Goal: Transaction & Acquisition: Download file/media

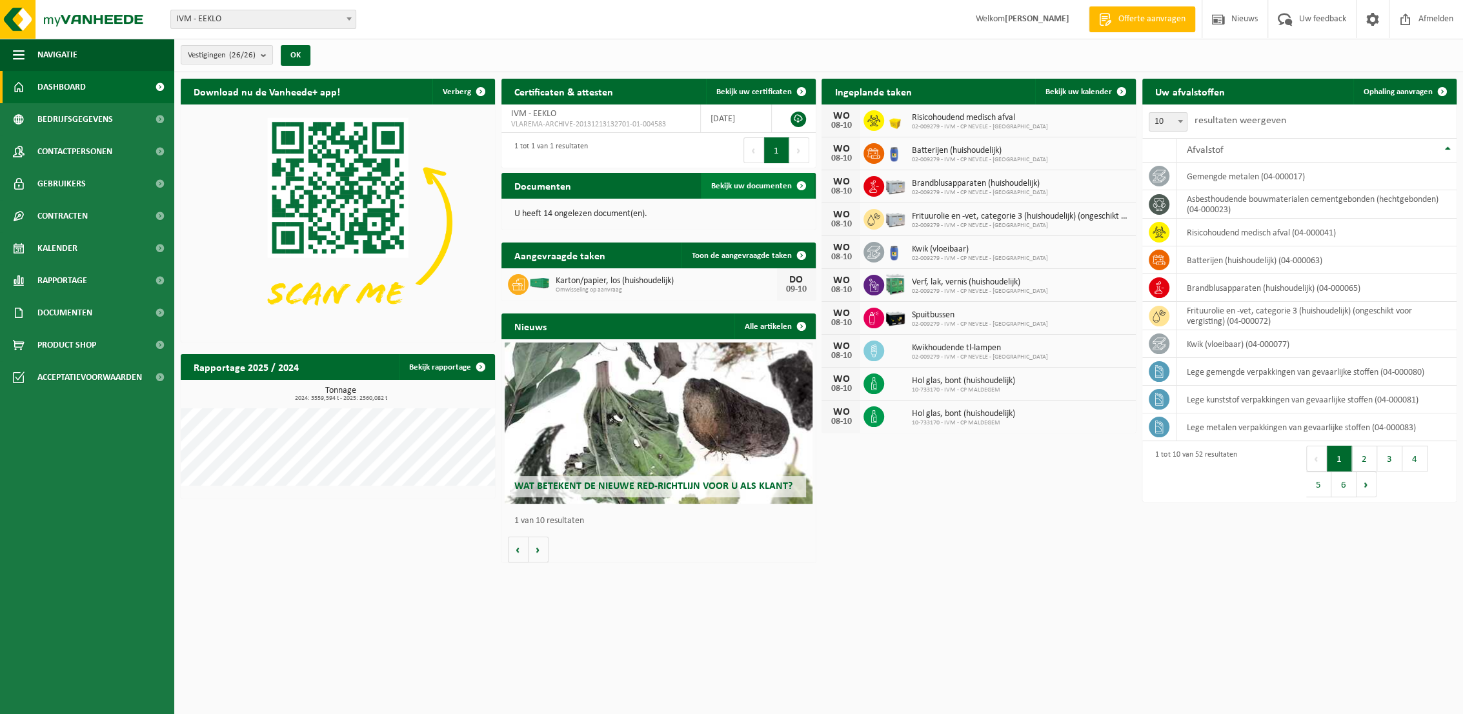
click at [759, 188] on span "Bekijk uw documenten" at bounding box center [751, 186] width 81 height 8
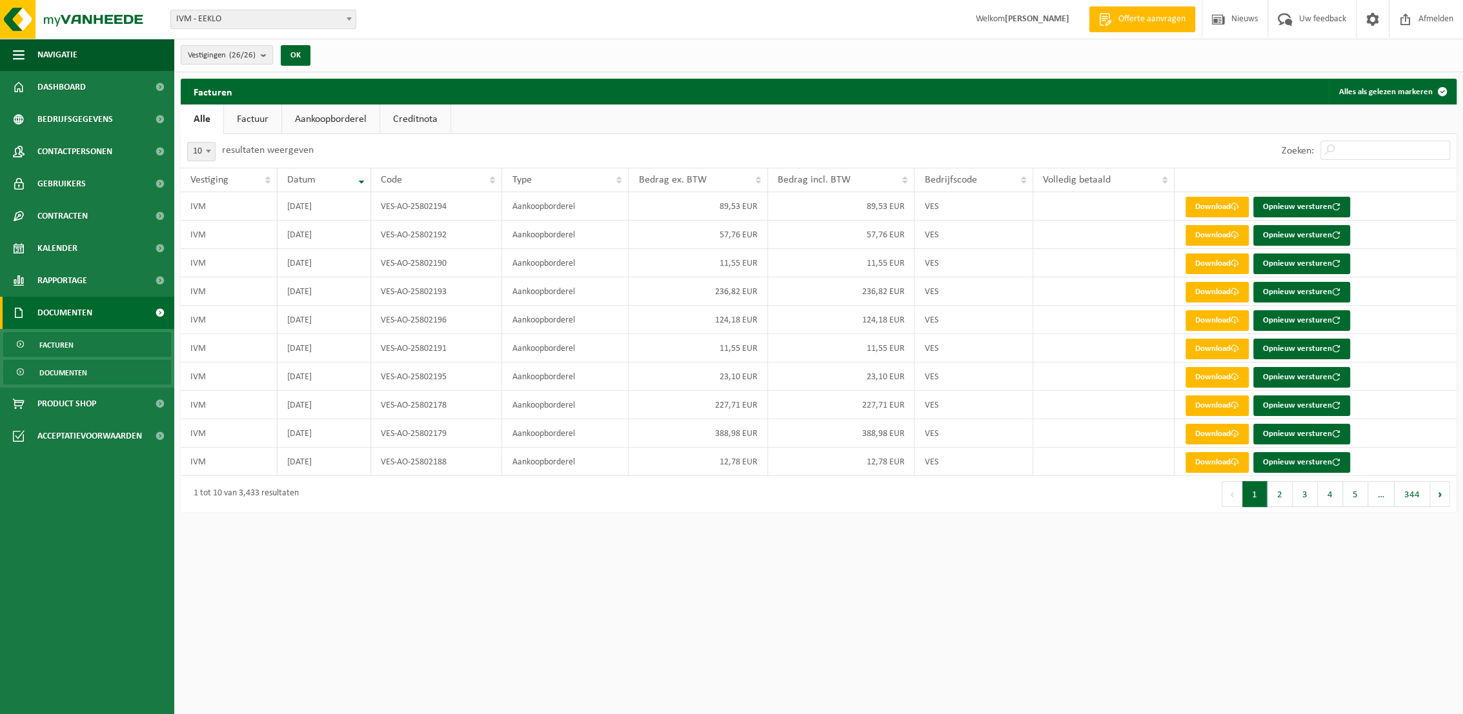
click at [31, 369] on link "Documenten" at bounding box center [87, 372] width 168 height 25
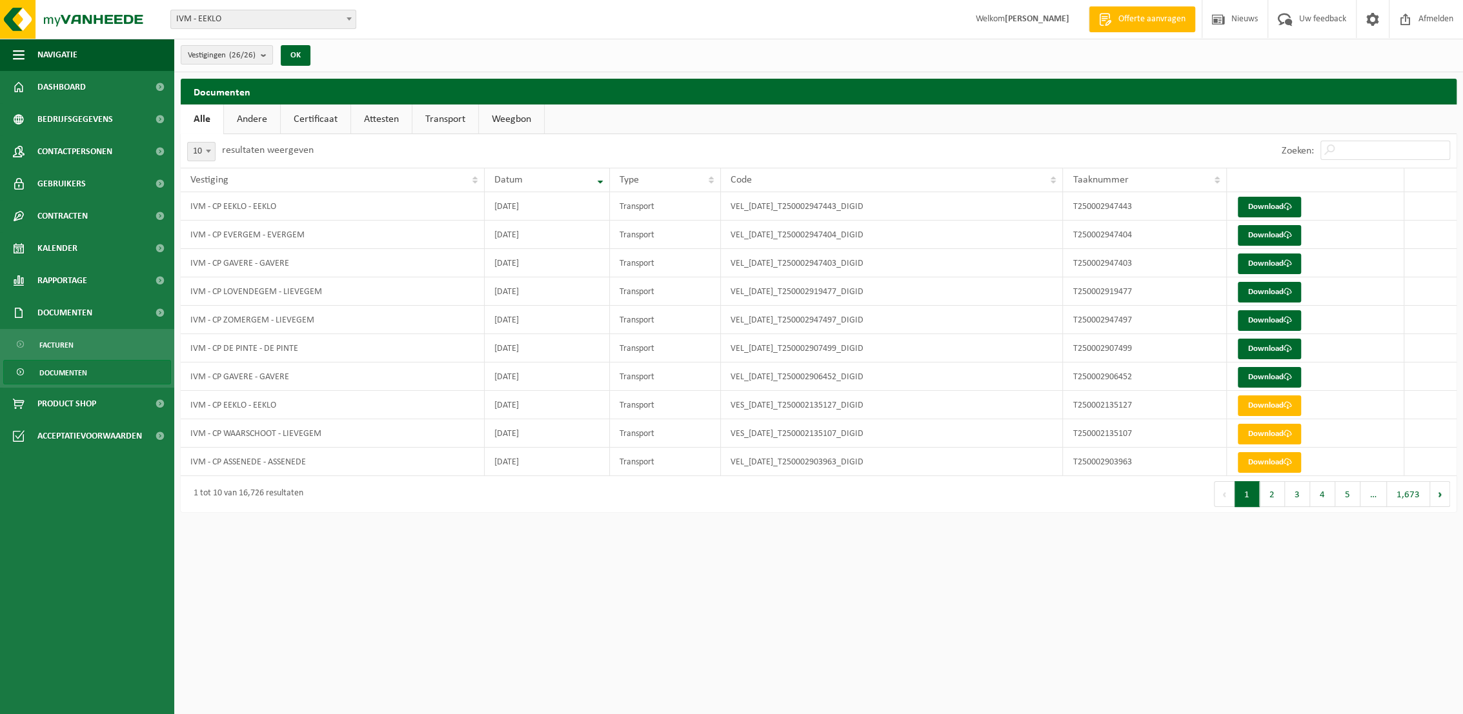
click at [434, 105] on link "Transport" at bounding box center [445, 120] width 66 height 30
click at [206, 151] on b at bounding box center [208, 151] width 5 height 3
select select "50"
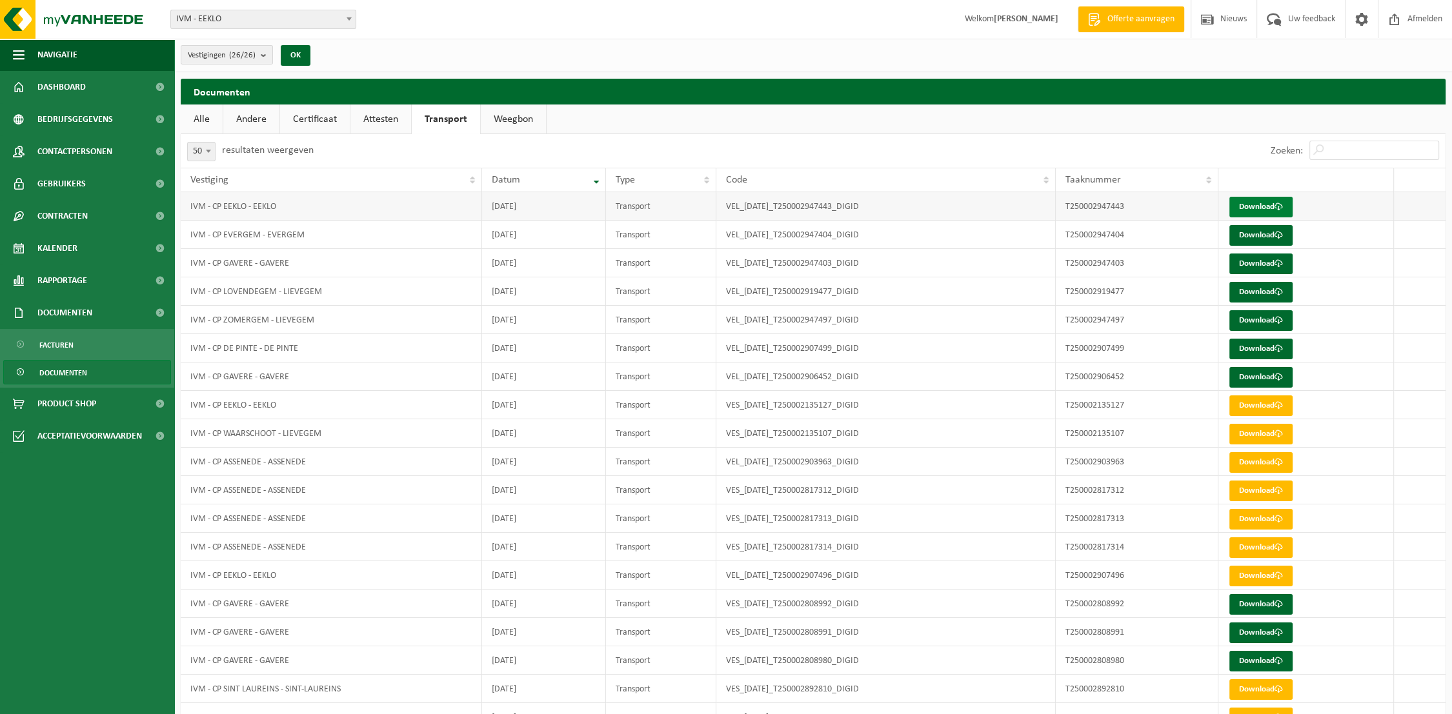
click at [1266, 207] on link "Download" at bounding box center [1261, 207] width 63 height 21
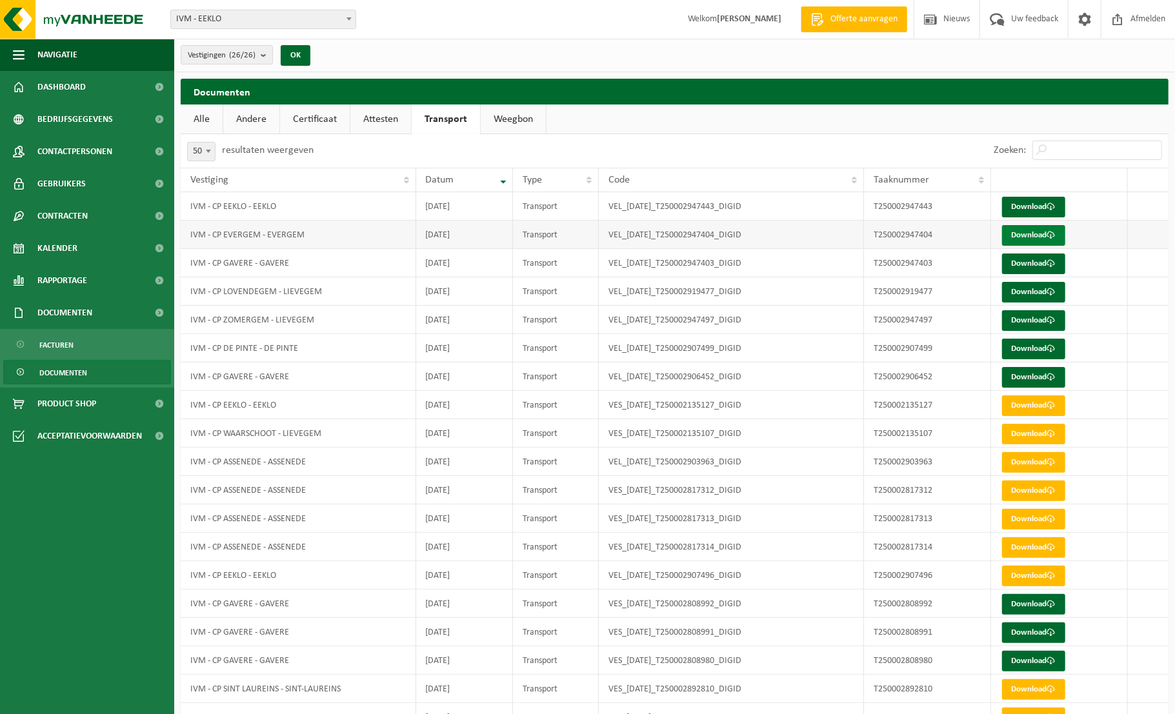
click at [1034, 232] on link "Download" at bounding box center [1033, 235] width 63 height 21
click at [1038, 264] on link "Download" at bounding box center [1033, 264] width 63 height 21
click at [1037, 292] on link "Download" at bounding box center [1033, 292] width 63 height 21
click at [1031, 324] on link "Download" at bounding box center [1033, 320] width 63 height 21
click at [1031, 345] on link "Download" at bounding box center [1033, 349] width 63 height 21
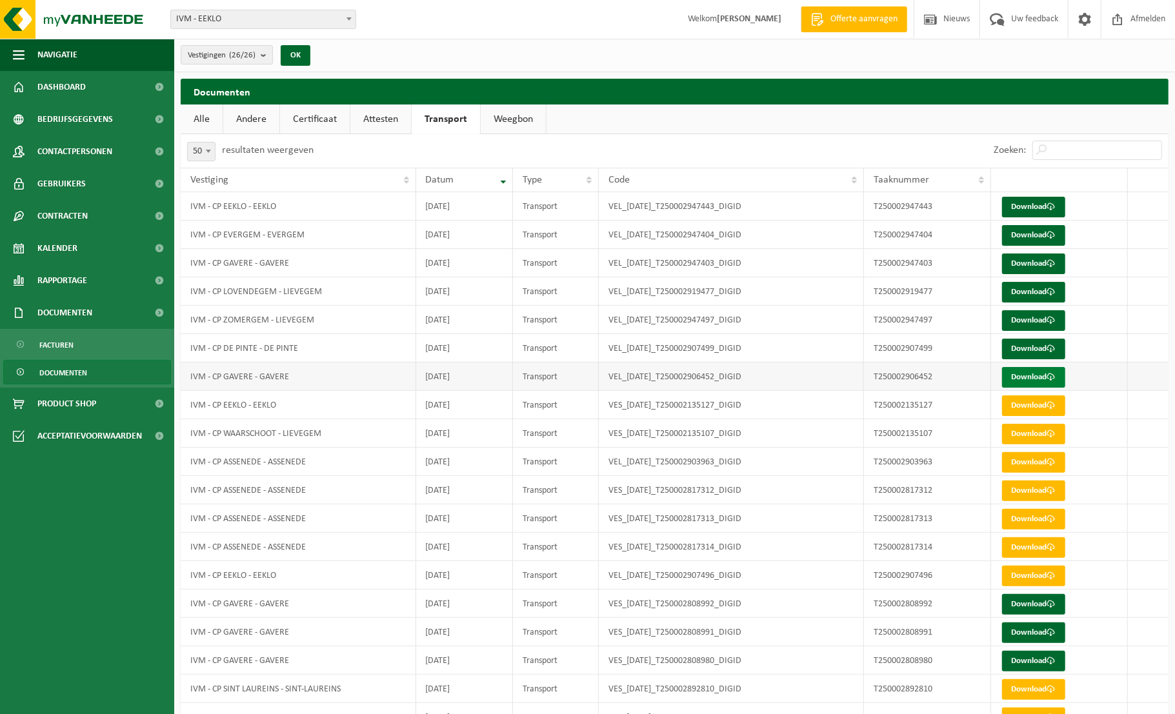
click at [1031, 374] on link "Download" at bounding box center [1033, 377] width 63 height 21
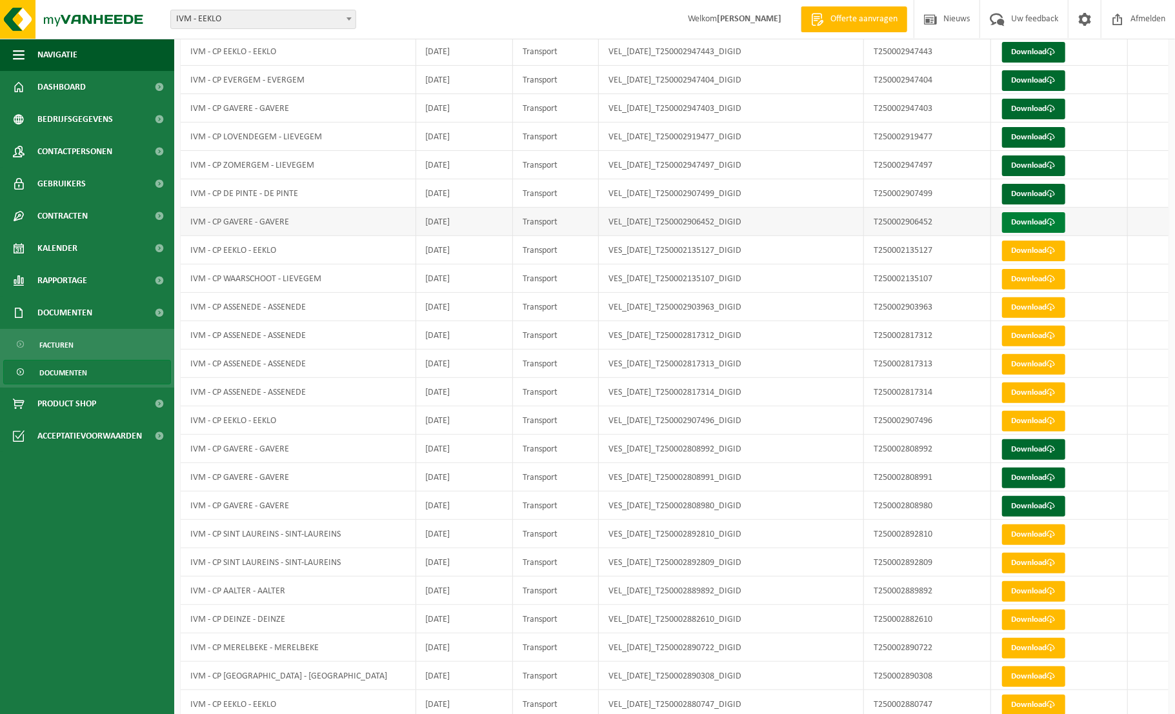
scroll to position [161, 0]
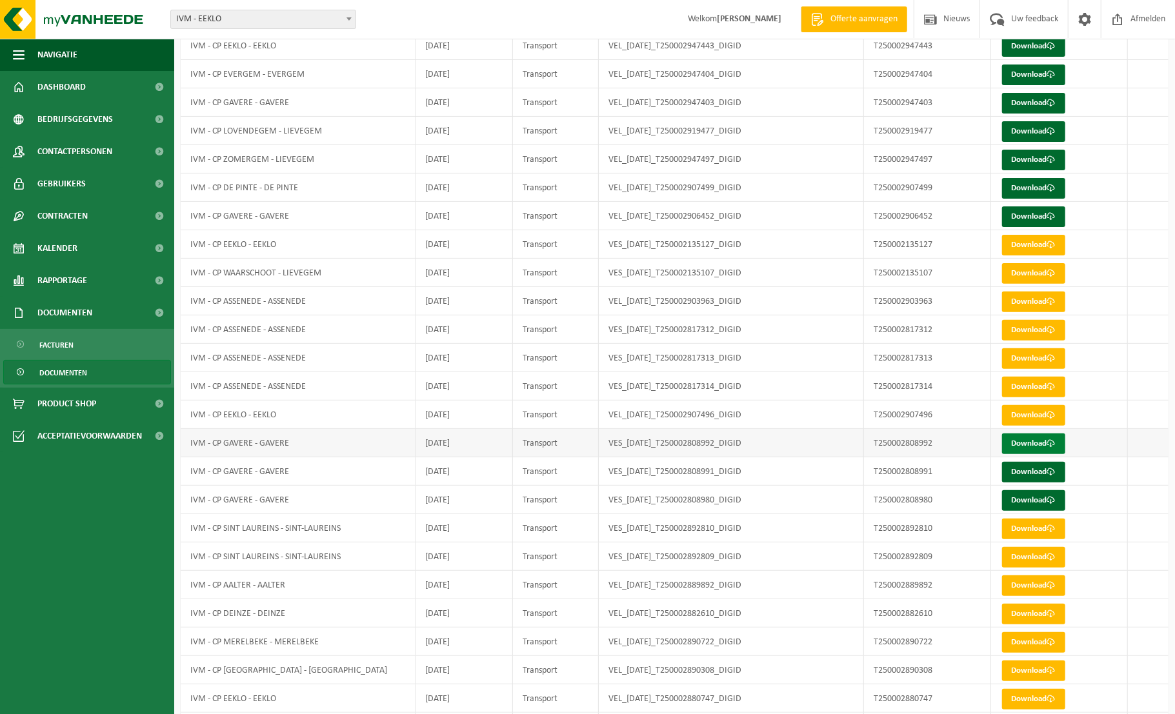
click at [1038, 445] on link "Download" at bounding box center [1033, 444] width 63 height 21
click at [1035, 443] on link "Download" at bounding box center [1033, 444] width 63 height 21
click at [1033, 472] on link "Download" at bounding box center [1033, 472] width 63 height 21
click at [1030, 501] on link "Download" at bounding box center [1033, 501] width 63 height 21
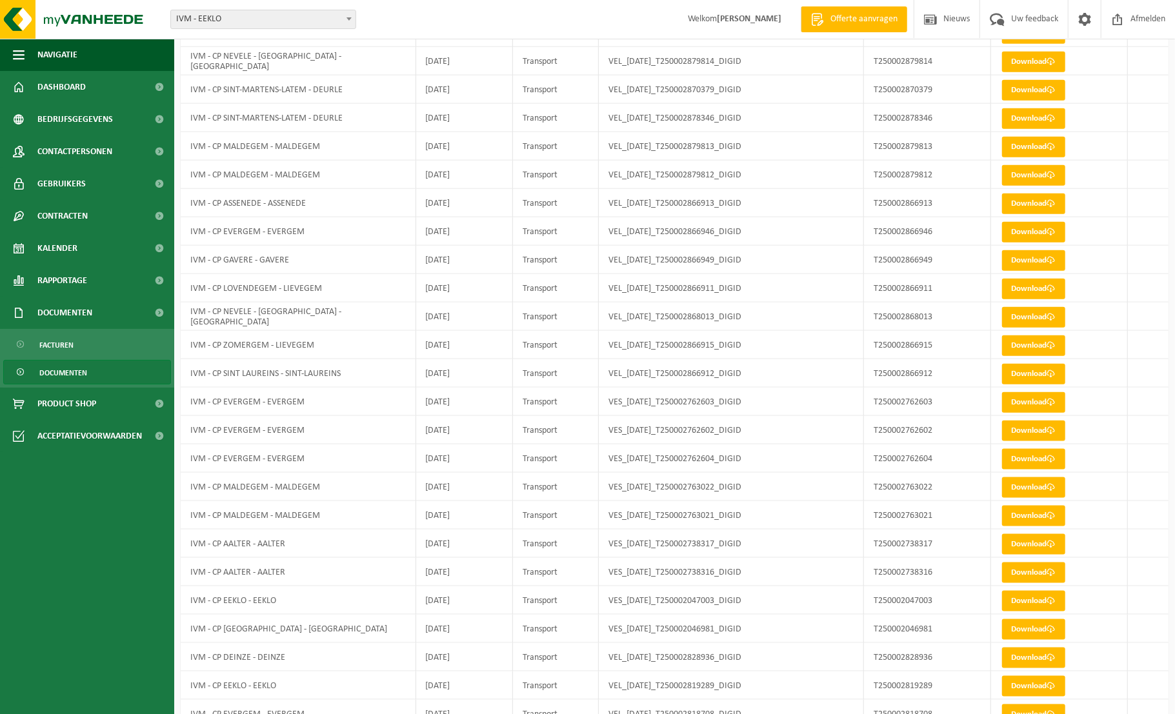
scroll to position [944, 0]
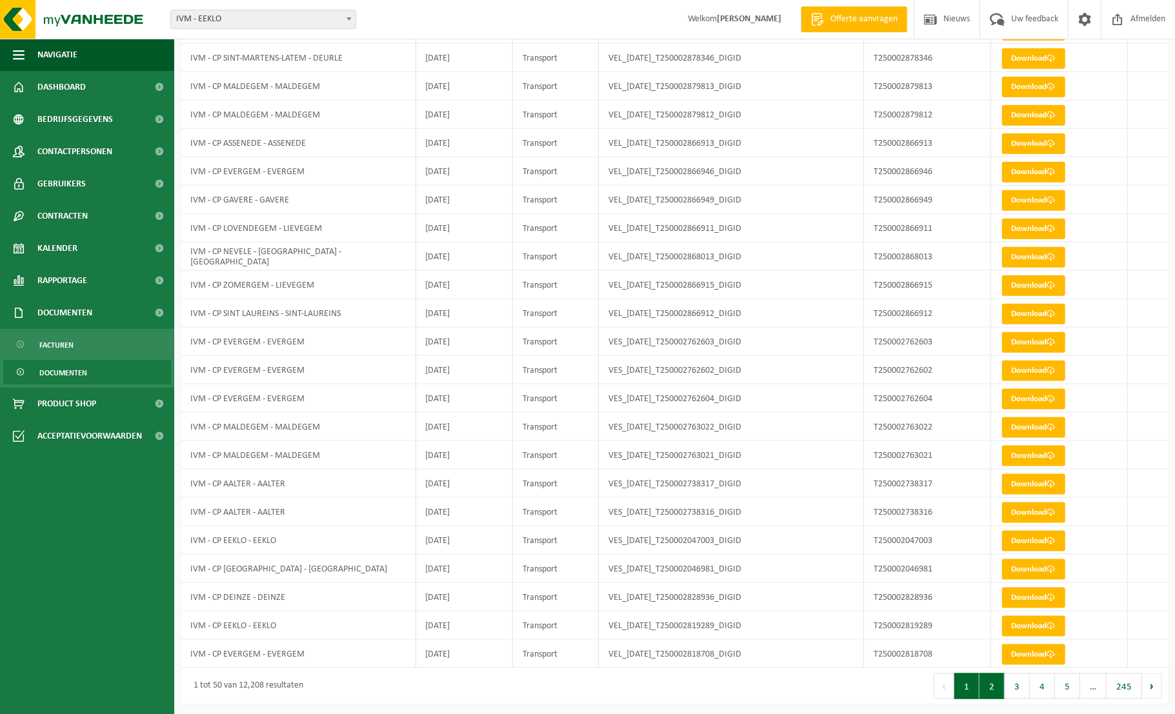
click at [993, 687] on button "2" at bounding box center [992, 687] width 25 height 26
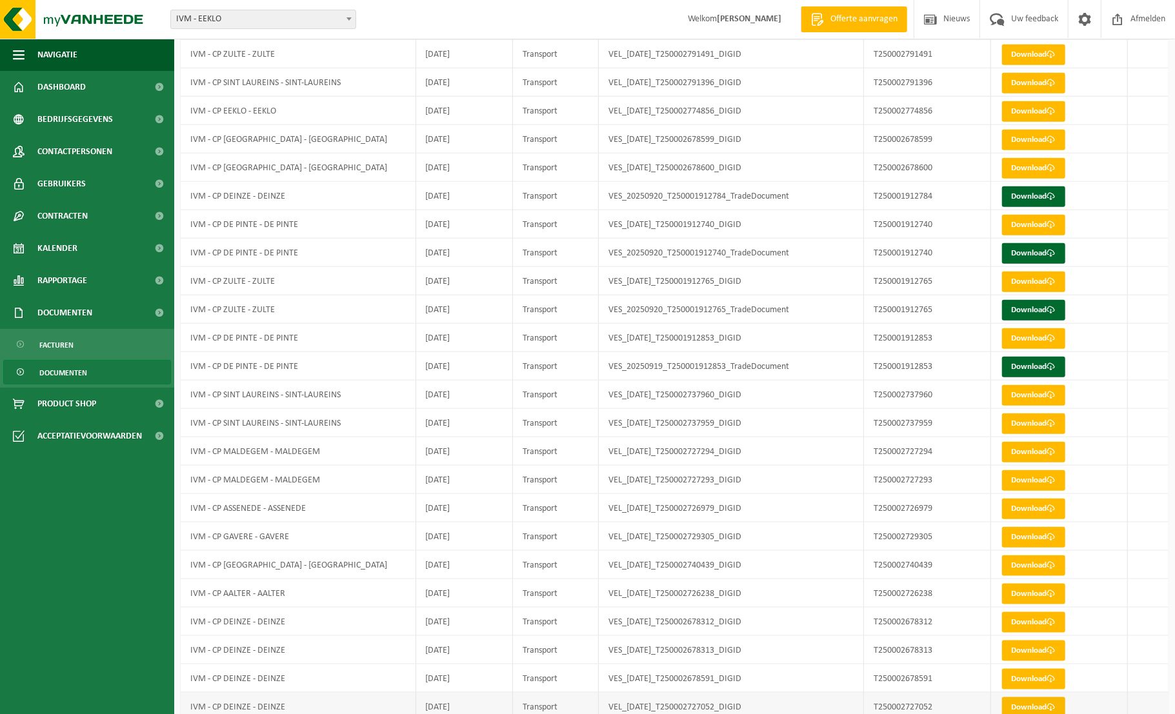
scroll to position [746, 0]
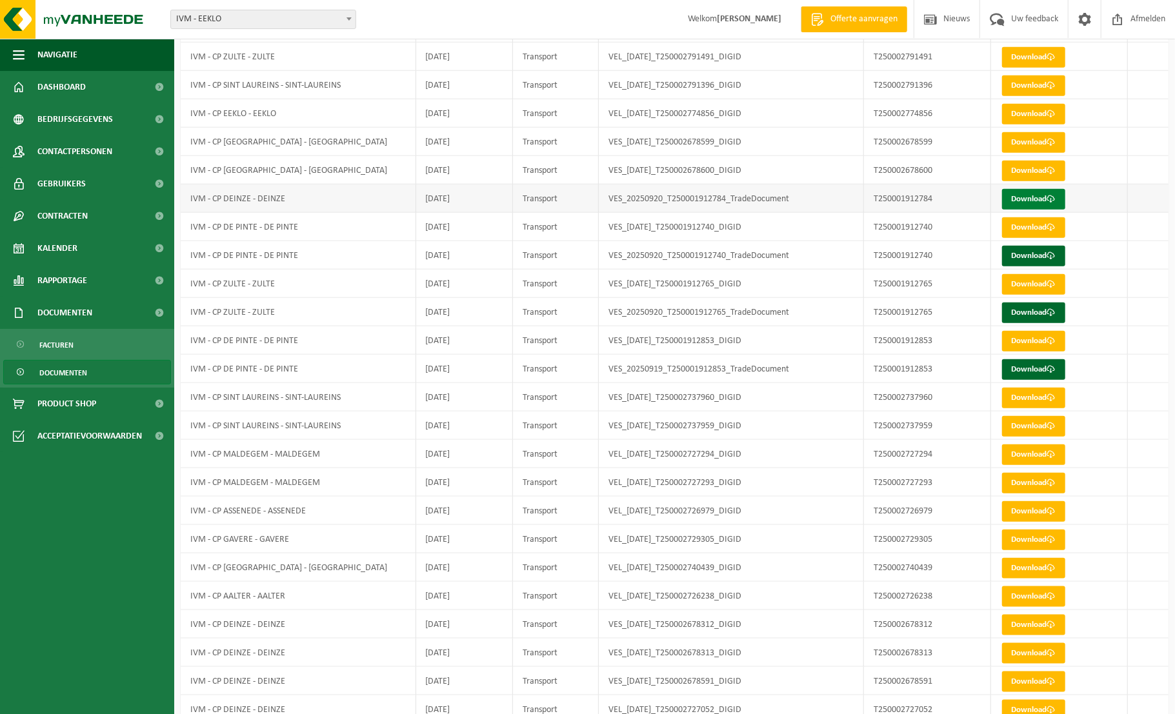
click at [1012, 195] on link "Download" at bounding box center [1033, 199] width 63 height 21
click at [1022, 248] on link "Download" at bounding box center [1033, 256] width 63 height 21
click at [1038, 312] on link "Download" at bounding box center [1033, 313] width 63 height 21
click at [1040, 372] on link "Download" at bounding box center [1033, 369] width 63 height 21
click at [70, 88] on span "Dashboard" at bounding box center [61, 87] width 48 height 32
